Goal: Transaction & Acquisition: Purchase product/service

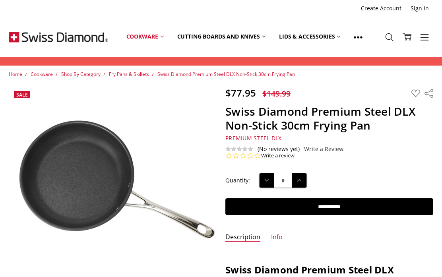
click at [408, 39] on icon at bounding box center [407, 37] width 9 height 9
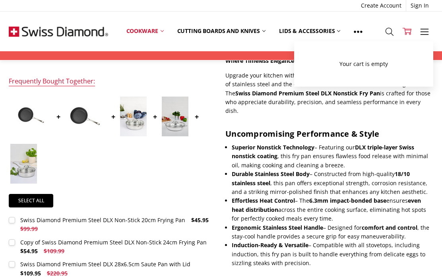
scroll to position [243, 0]
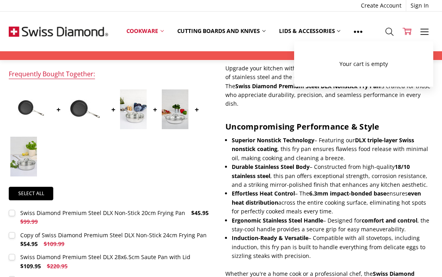
click at [16, 238] on label "Copy of Swiss Diamond Premium Steel DLX Non-Stick 24cm Frying Pan $54.95 $109.9…" at bounding box center [113, 240] width 208 height 18
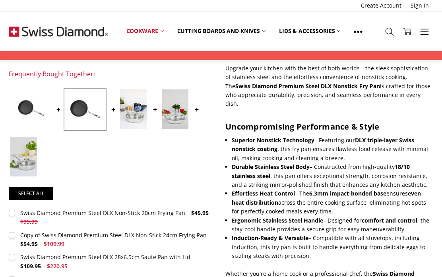
click at [12, 221] on label "Swiss Diamond Premium Steel DLX Non-Stick 20cm Frying Pan $45.95 $99.99 MSRP: Y…" at bounding box center [113, 218] width 208 height 18
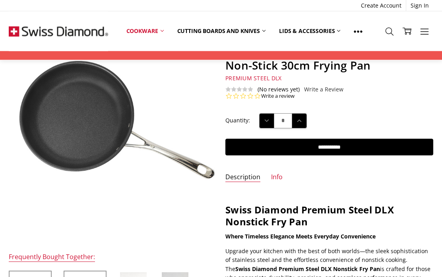
scroll to position [46, 0]
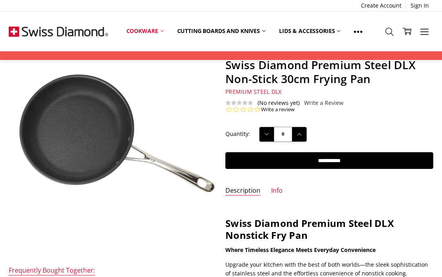
click at [289, 163] on input "**********" at bounding box center [329, 160] width 208 height 17
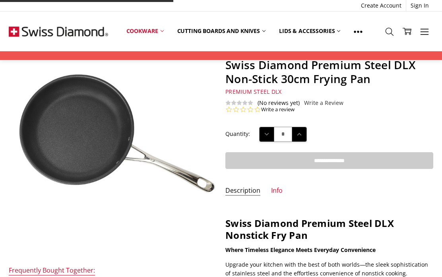
type input "**********"
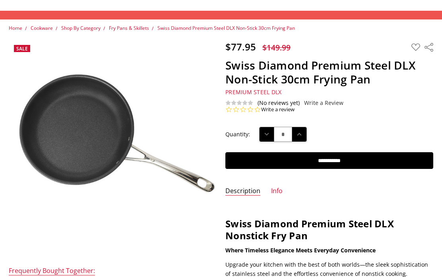
scroll to position [0, 0]
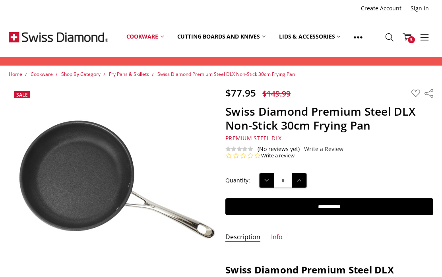
click at [17, 75] on span "Home" at bounding box center [16, 74] width 14 height 7
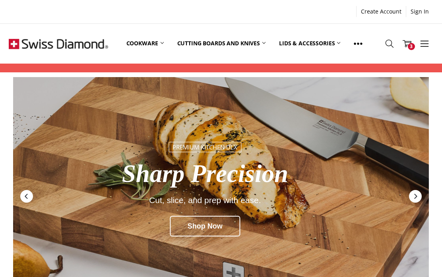
click at [18, 38] on img at bounding box center [58, 44] width 99 height 40
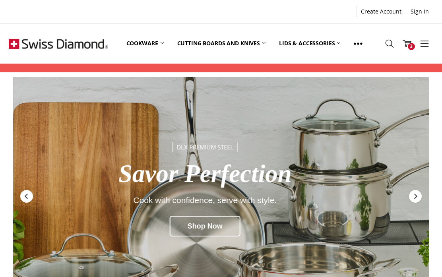
click at [80, 41] on img at bounding box center [58, 44] width 99 height 40
